Goal: Information Seeking & Learning: Learn about a topic

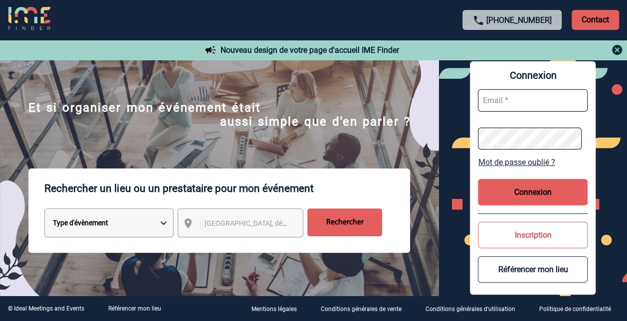
scroll to position [50, 0]
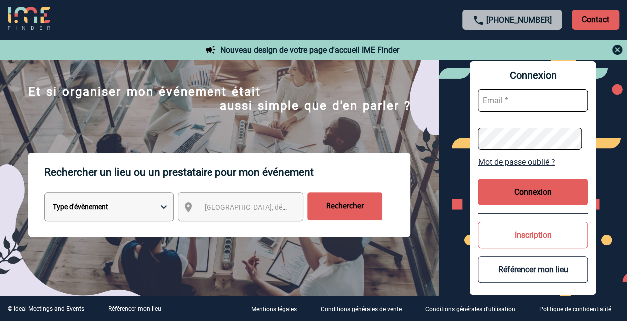
click at [139, 205] on select "Type d'évènement Séminaire avec nuitée Réunion Repas de groupe Team Building & …" at bounding box center [108, 206] width 129 height 29
select select "4"
click at [44, 193] on select "Type d'évènement Séminaire avec nuitée Réunion Repas de groupe Team Building & …" at bounding box center [108, 206] width 129 height 29
click at [234, 203] on span "Ville, département, région..." at bounding box center [249, 207] width 99 height 14
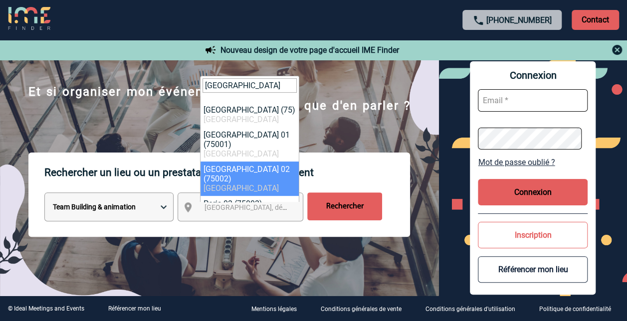
type input "paris"
select select "5"
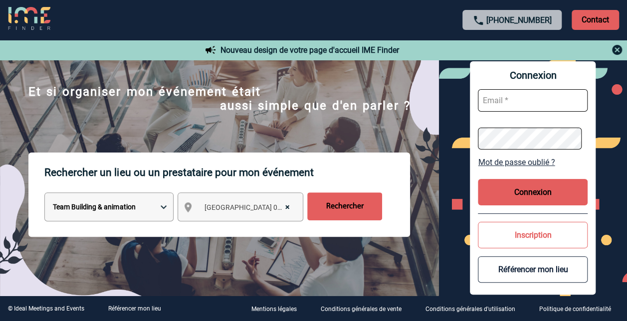
click at [337, 204] on input "Rechercher" at bounding box center [344, 206] width 75 height 28
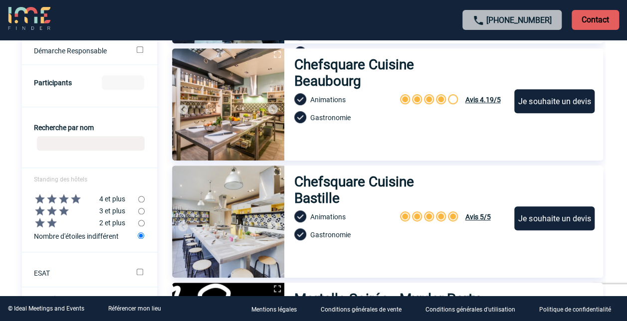
scroll to position [299, 0]
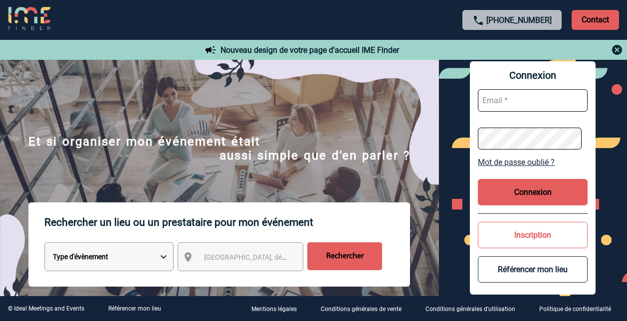
scroll to position [50, 0]
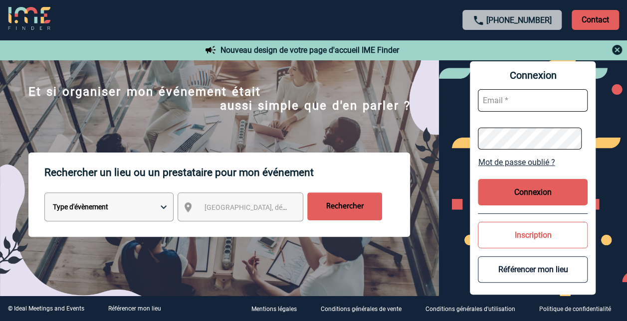
click at [161, 210] on select "Type d'évènement Séminaire avec nuitée Réunion Repas de groupe Team Building & …" at bounding box center [108, 206] width 129 height 29
select select "5"
click at [44, 193] on select "Type d'évènement Séminaire avec nuitée Réunion Repas de groupe Team Building & …" at bounding box center [108, 206] width 129 height 29
click at [284, 208] on span "Ville, département, région..." at bounding box center [273, 207] width 139 height 8
select select "3"
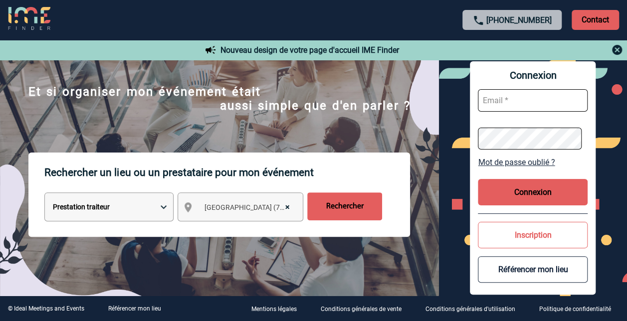
click at [333, 204] on input "Rechercher" at bounding box center [344, 206] width 75 height 28
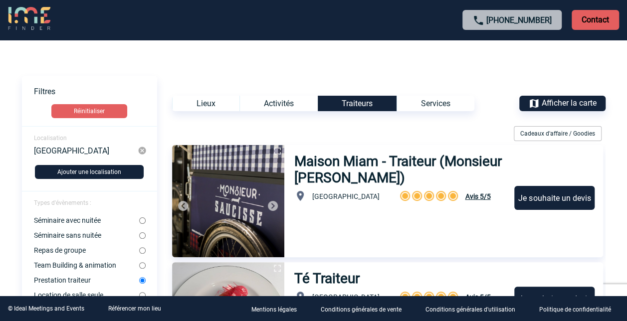
click at [277, 102] on div "Activités" at bounding box center [278, 103] width 78 height 15
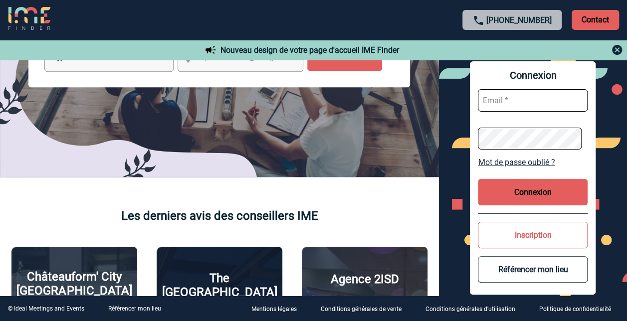
scroll to position [50, 0]
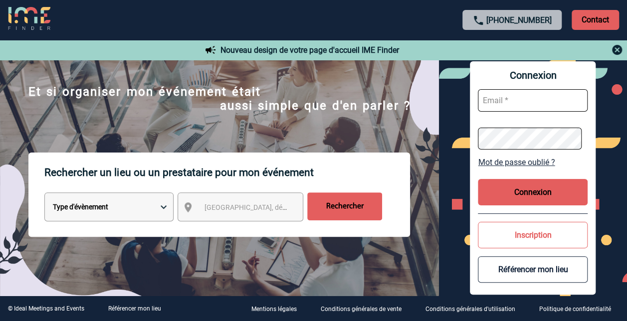
click at [165, 202] on select "Type d'évènement Séminaire avec nuitée Réunion Repas de groupe Team Building & …" at bounding box center [108, 206] width 129 height 29
select select "3"
click at [44, 193] on select "Type d'évènement Séminaire avec nuitée Réunion Repas de groupe Team Building & …" at bounding box center [108, 206] width 129 height 29
click at [276, 205] on span "Ville, département, région..." at bounding box center [273, 207] width 139 height 8
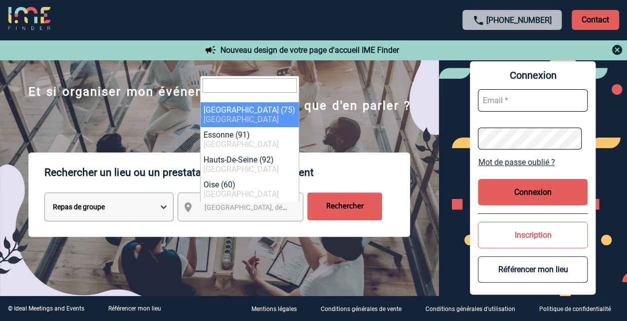
select select "3"
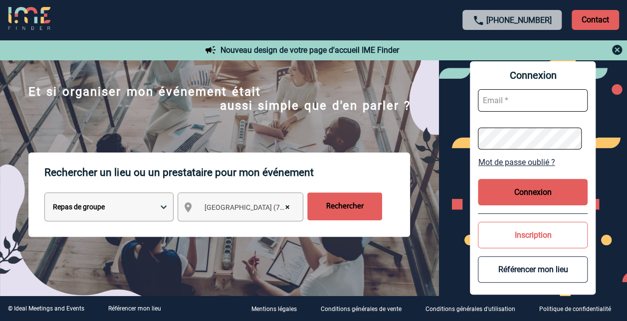
click at [320, 200] on input "Rechercher" at bounding box center [344, 206] width 75 height 28
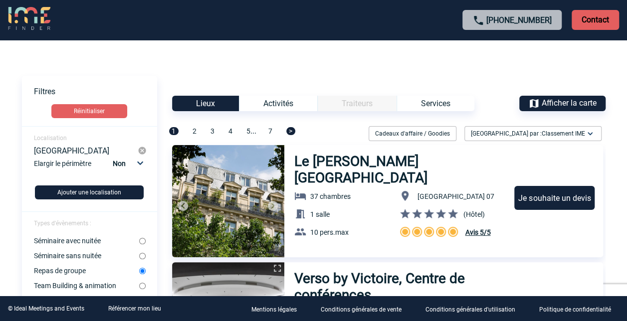
click at [416, 104] on div "Services" at bounding box center [435, 103] width 78 height 15
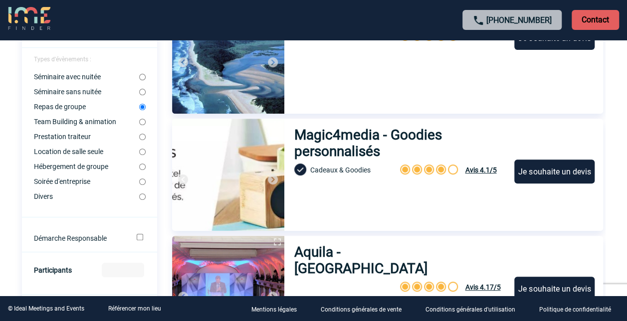
scroll to position [199, 0]
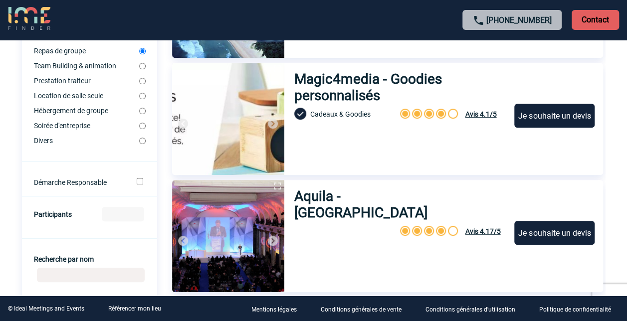
click at [344, 85] on h3 "Magic4media - Goodies personnalisés" at bounding box center [399, 87] width 211 height 33
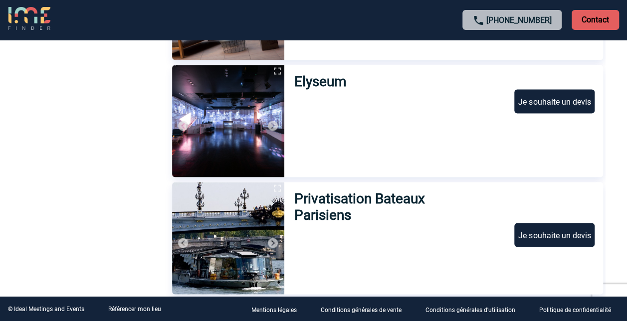
scroll to position [997, 0]
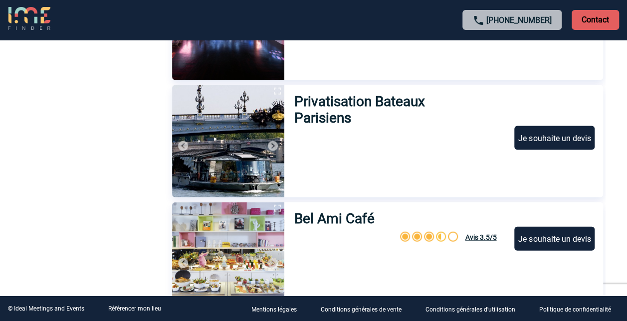
click at [317, 102] on h3 "Privatisation Bateaux Parisiens" at bounding box center [388, 109] width 189 height 33
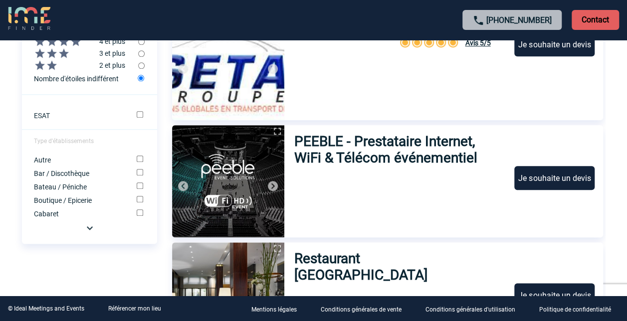
scroll to position [449, 0]
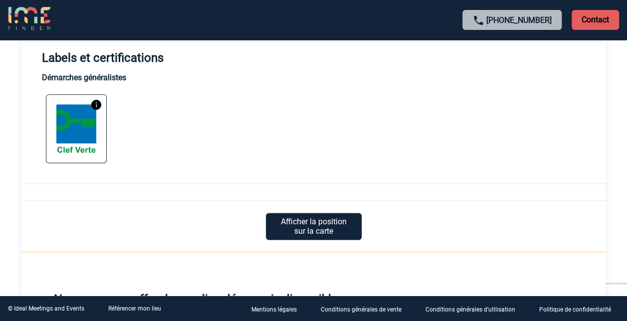
scroll to position [598, 0]
click at [96, 105] on img at bounding box center [96, 104] width 12 height 12
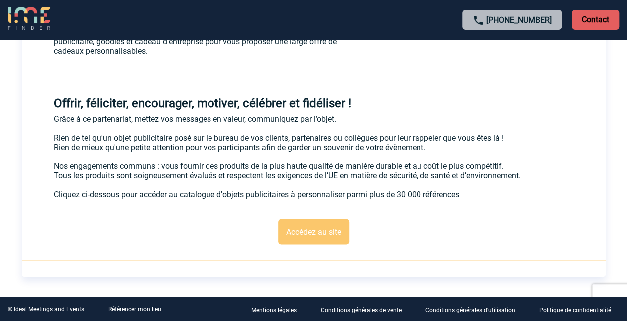
scroll to position [903, 0]
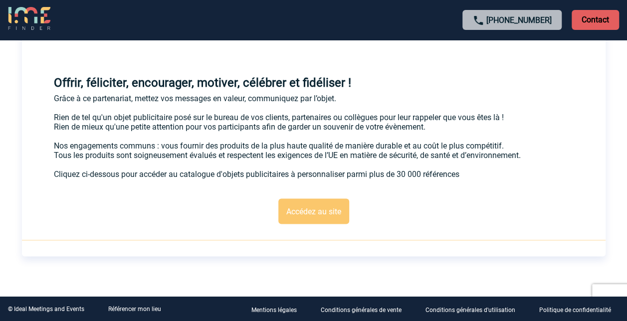
click at [293, 207] on p "Accédez au site" at bounding box center [313, 210] width 71 height 25
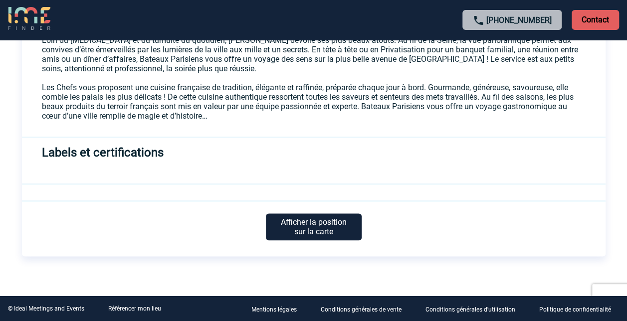
scroll to position [436, 0]
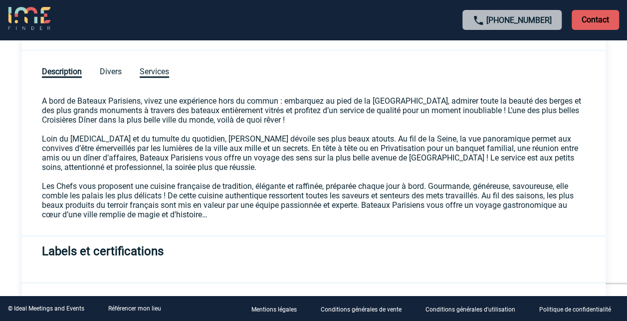
click at [169, 71] on span "Services" at bounding box center [154, 72] width 29 height 11
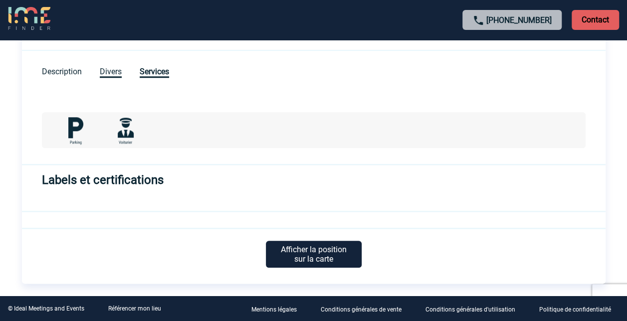
click at [117, 67] on span "Divers" at bounding box center [111, 72] width 22 height 11
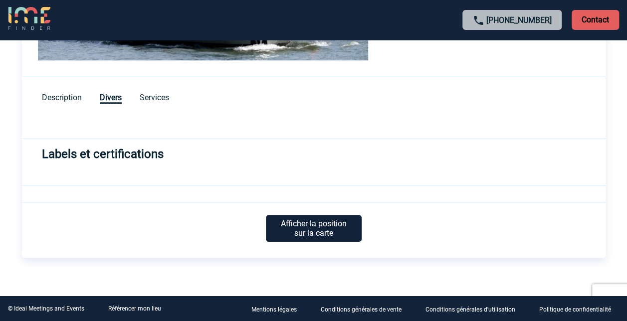
click at [73, 89] on div "Description Divers Services" at bounding box center [313, 91] width 583 height 29
click at [74, 94] on span "Description" at bounding box center [62, 98] width 40 height 11
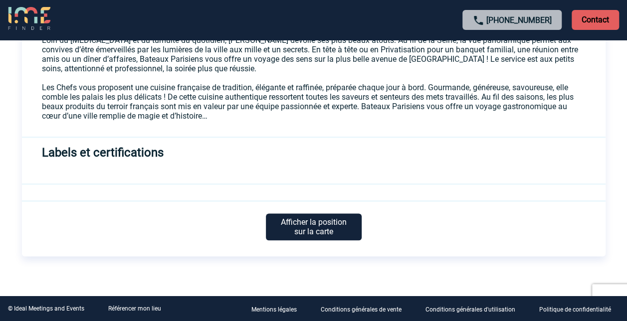
click at [322, 234] on p "Afficher la position sur la carte" at bounding box center [314, 226] width 96 height 27
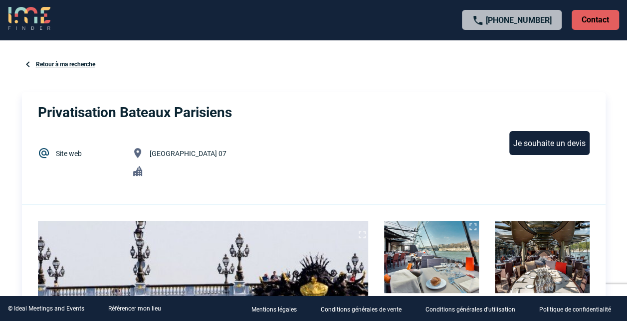
scroll to position [0, 0]
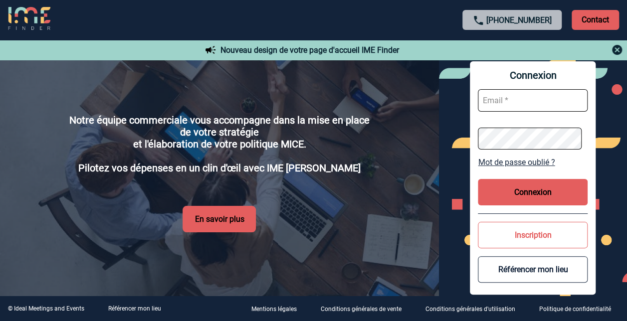
scroll to position [1810, 0]
click at [235, 218] on button "En savoir plus" at bounding box center [219, 219] width 73 height 26
